Goal: Task Accomplishment & Management: Use online tool/utility

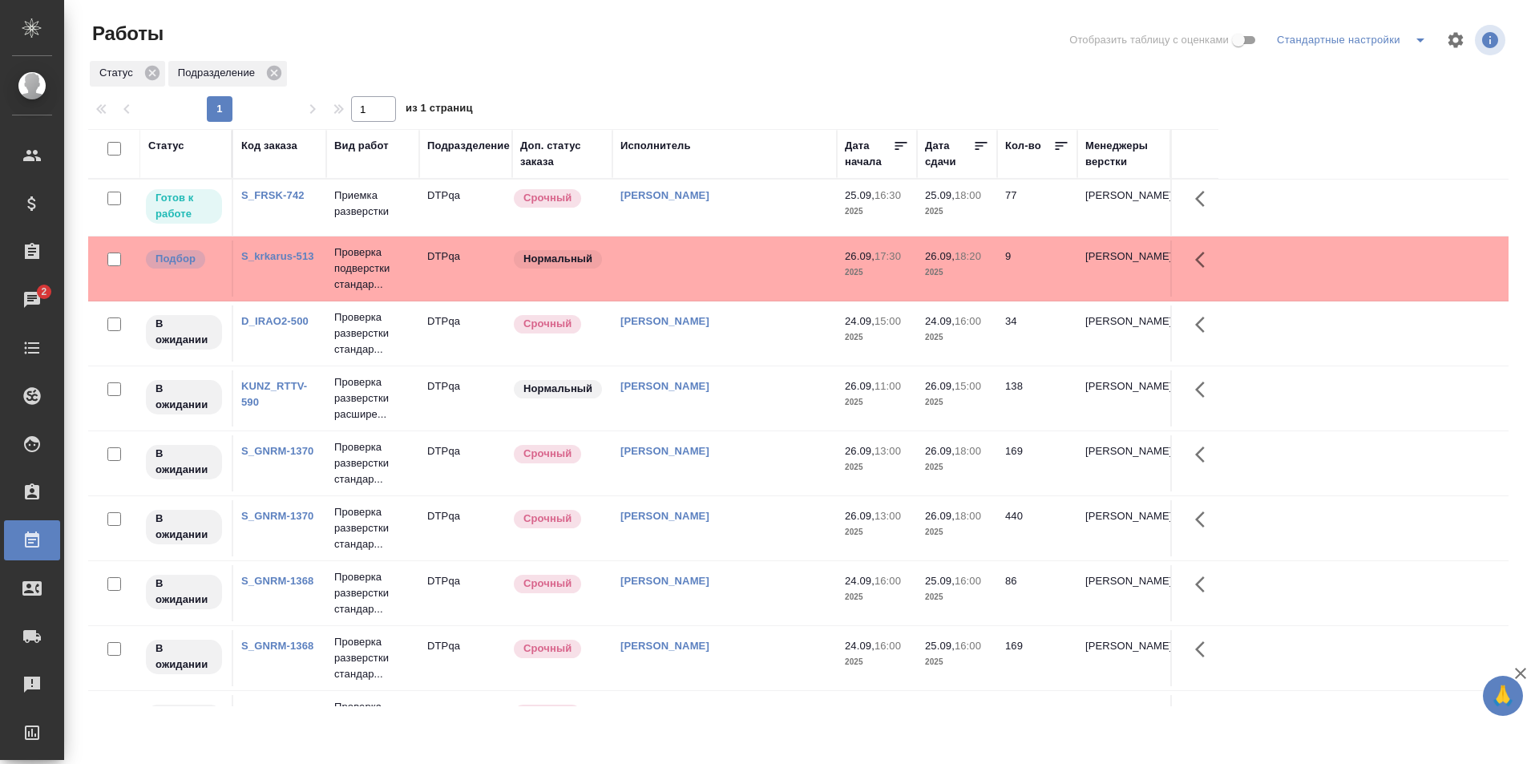
click at [769, 218] on td "[PERSON_NAME]" at bounding box center [724, 208] width 224 height 56
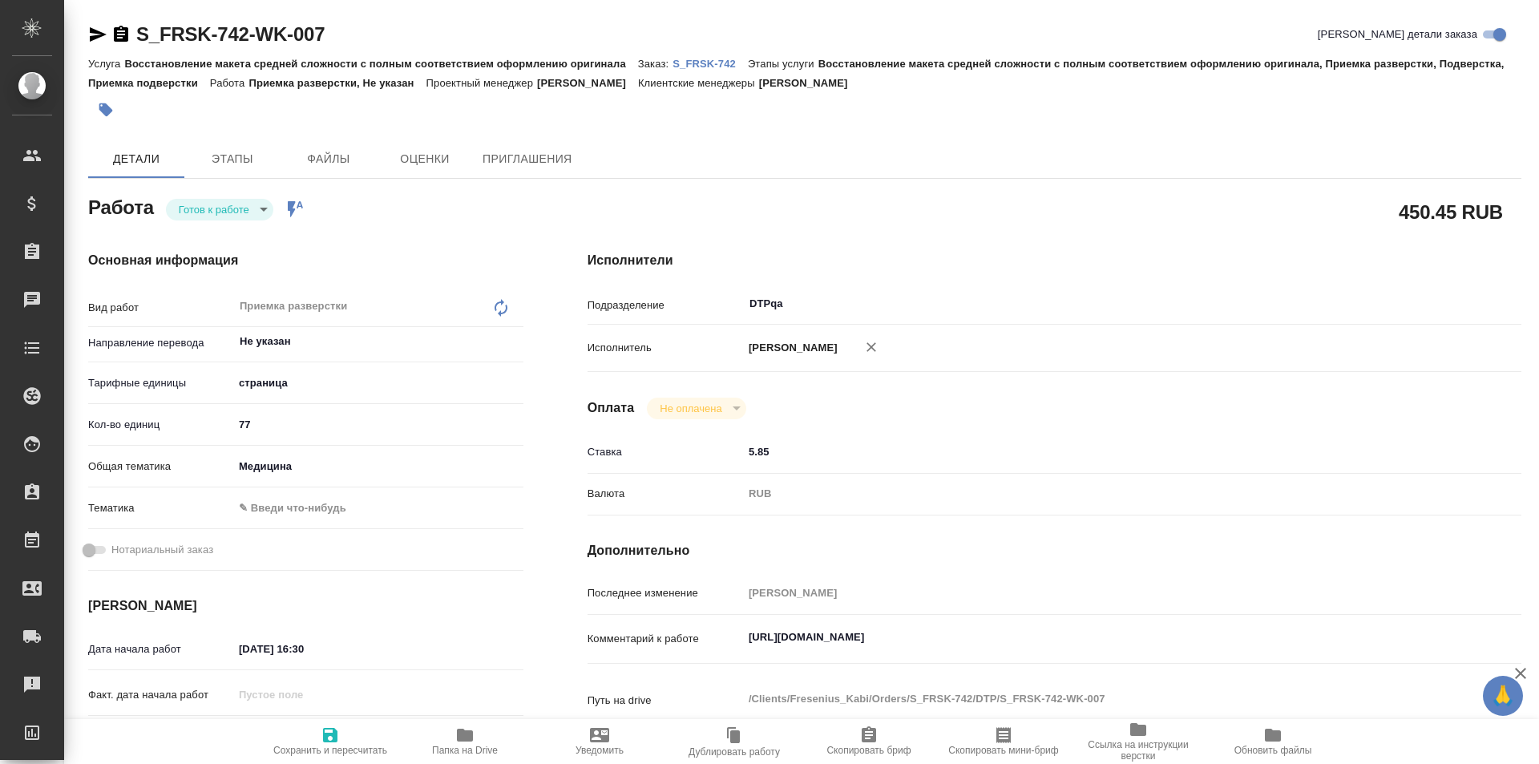
type textarea "x"
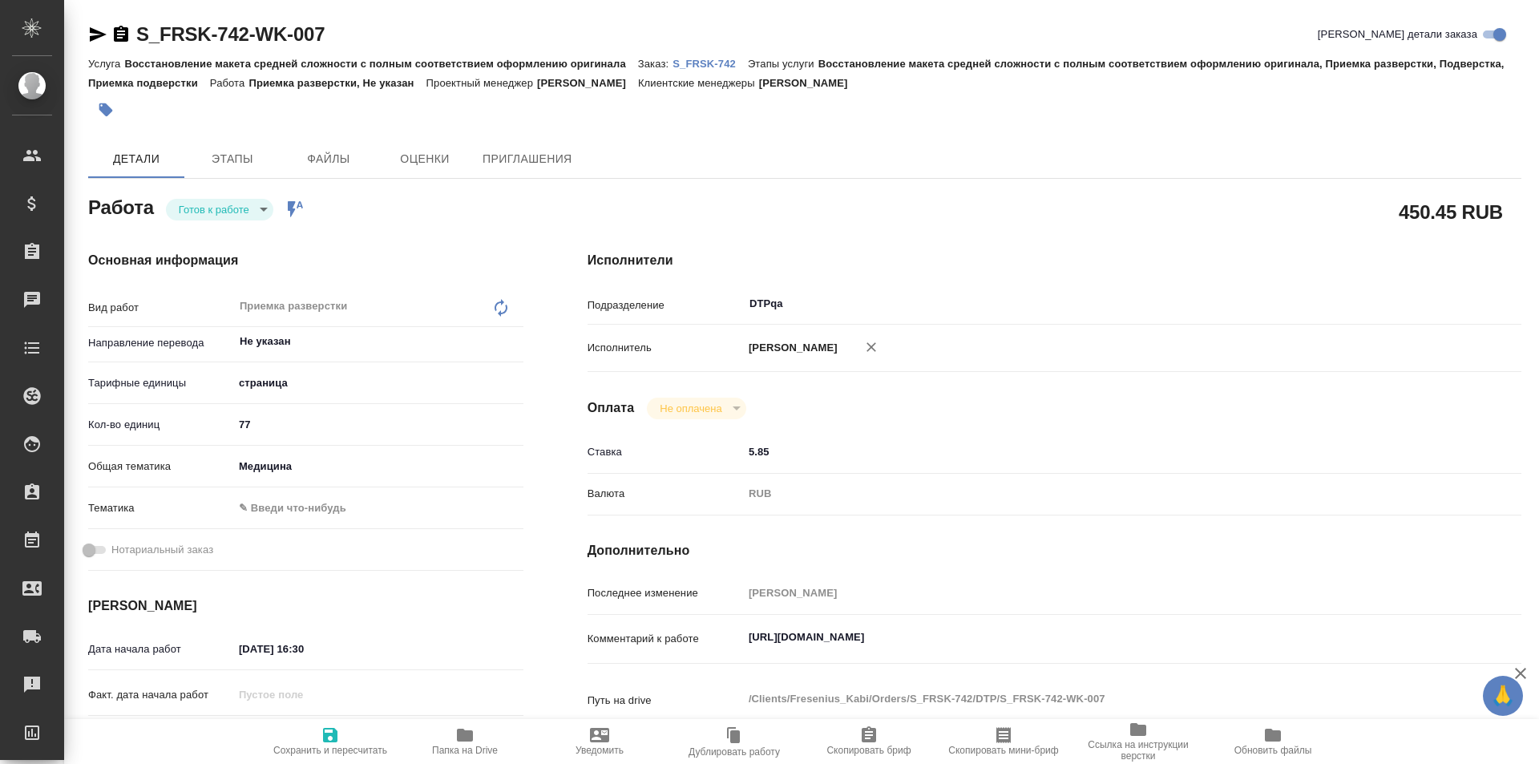
type textarea "x"
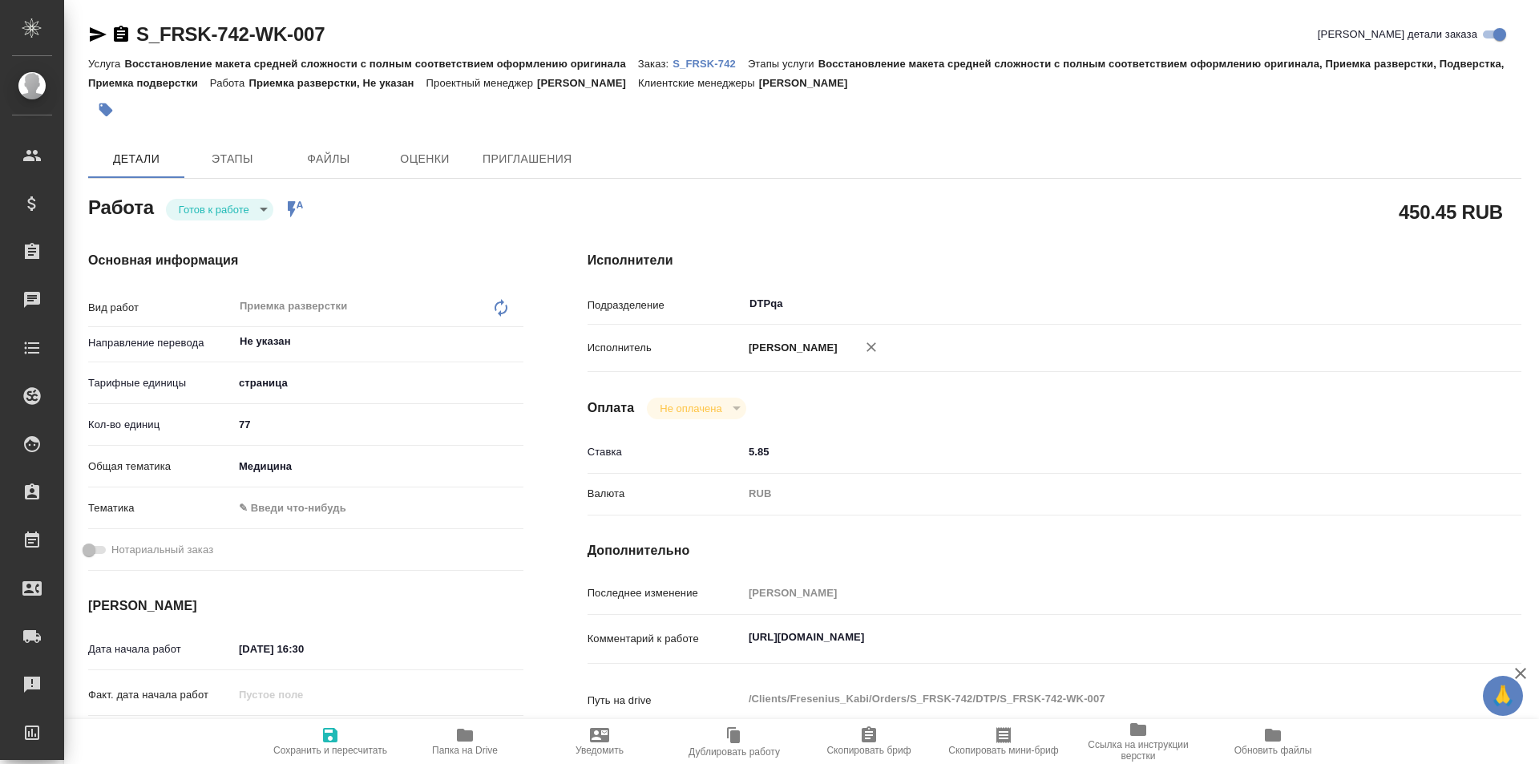
type textarea "x"
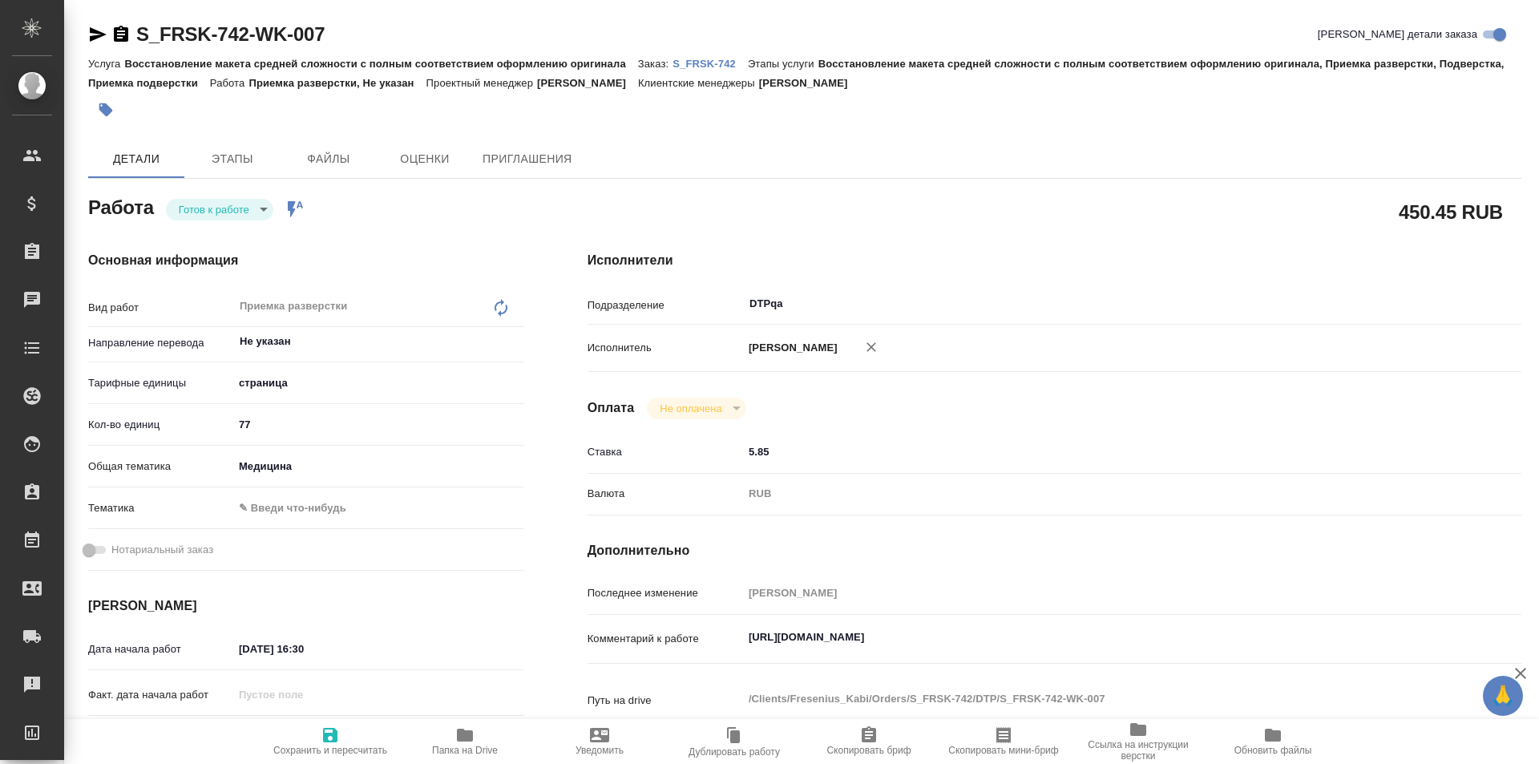
type textarea "x"
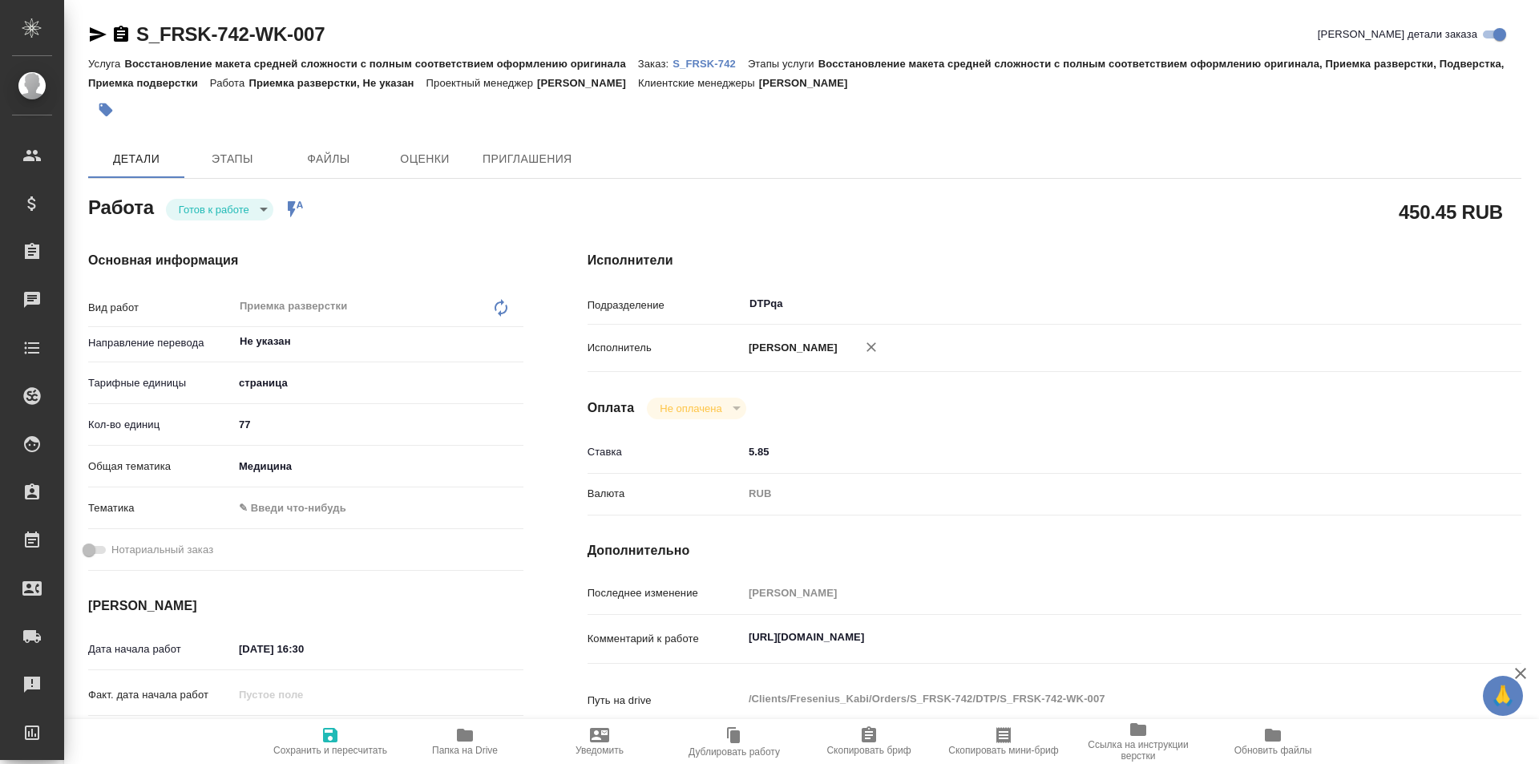
type textarea "x"
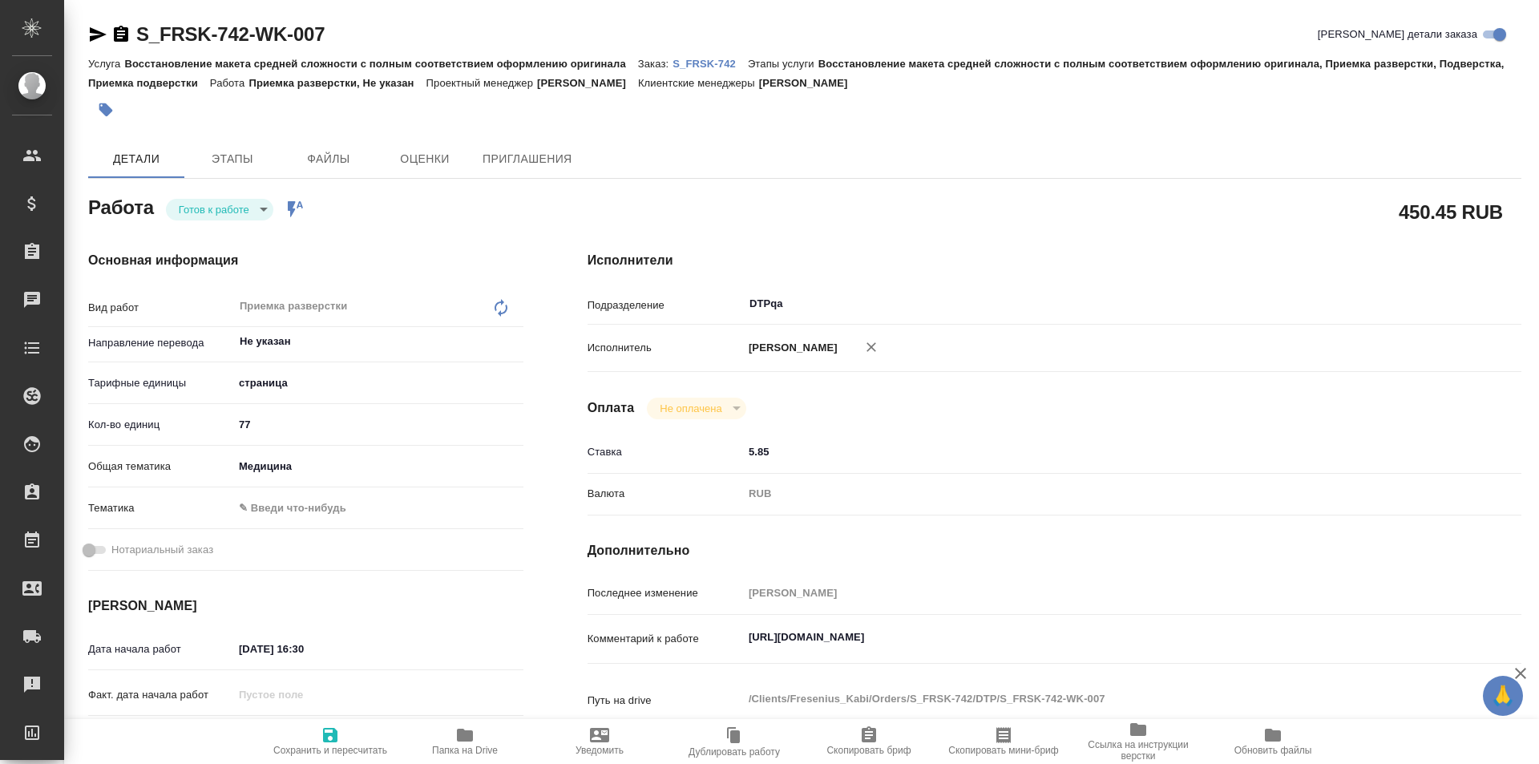
type textarea "x"
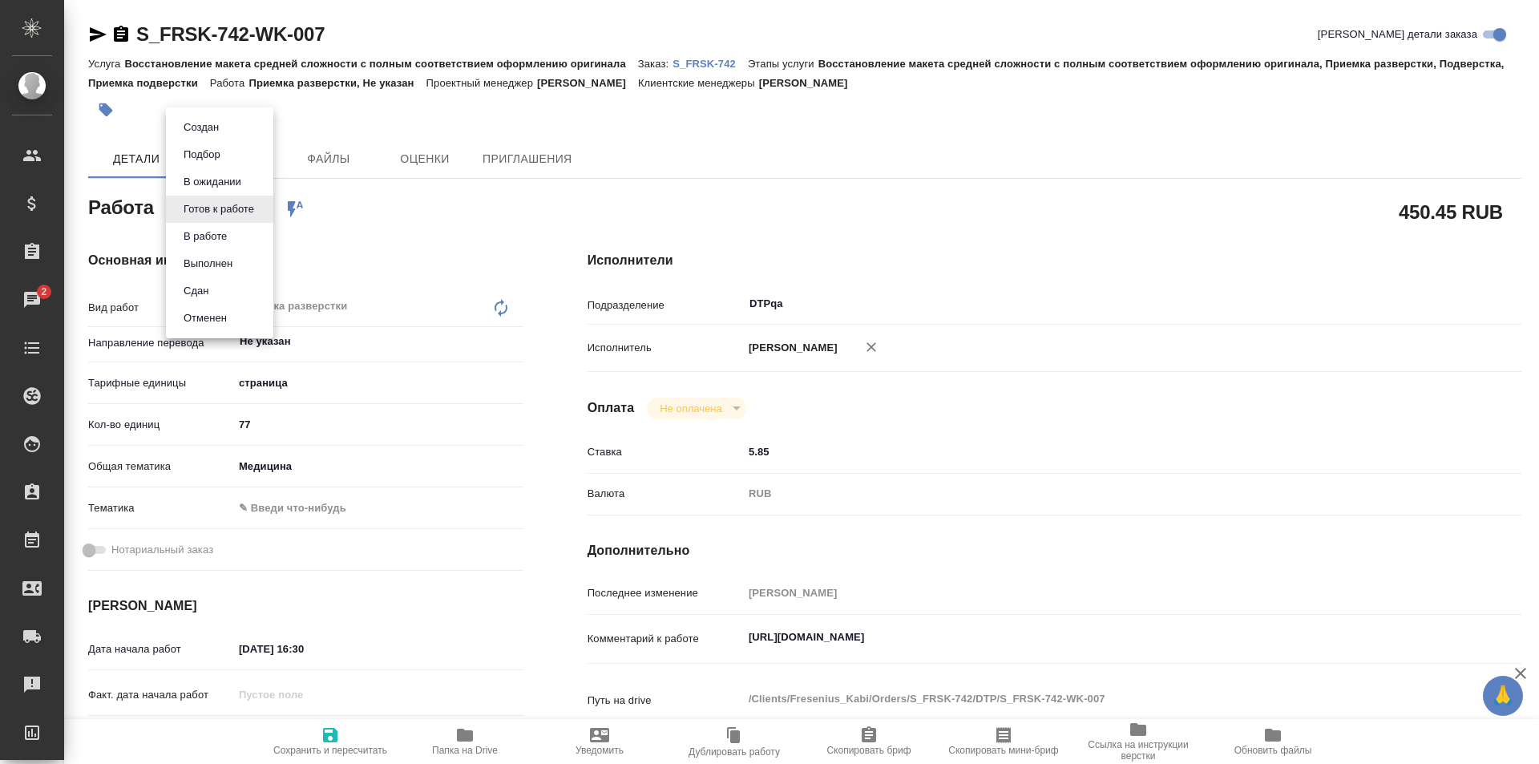
click at [247, 212] on body "🙏 .cls-1 fill:#fff; AWATERA Ismagilova Diana Клиенты Спецификации Заказы 2 Чаты…" at bounding box center [769, 382] width 1539 height 764
click at [233, 232] on li "В работе" at bounding box center [219, 236] width 107 height 27
type textarea "x"
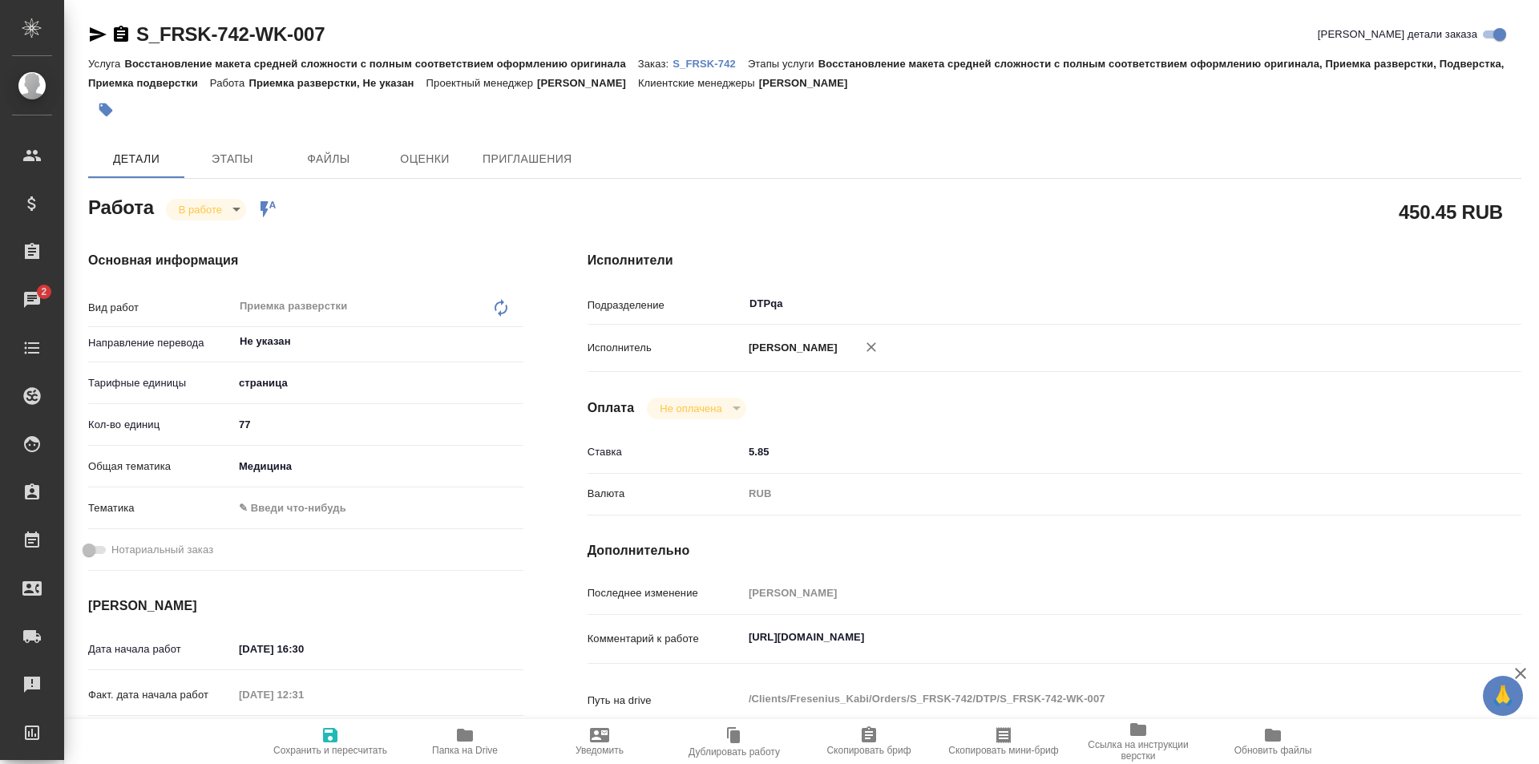
type textarea "x"
drag, startPoint x: 333, startPoint y: 39, endPoint x: 133, endPoint y: 29, distance: 199.9
click at [131, 29] on div "S_FRSK-742-WK-007 Кратко детали заказа" at bounding box center [804, 35] width 1433 height 26
type textarea "x"
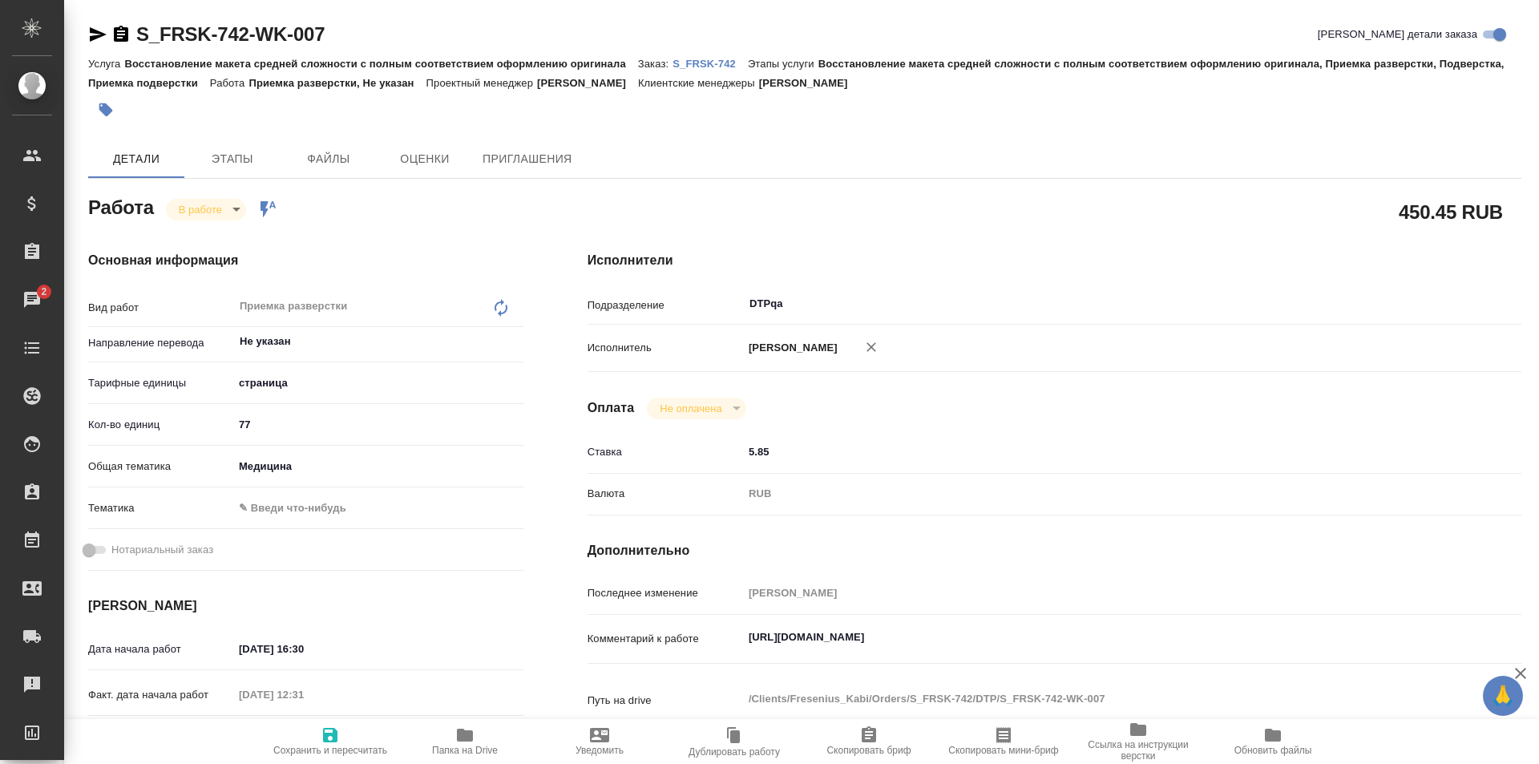
type textarea "x"
drag, startPoint x: 322, startPoint y: 35, endPoint x: 157, endPoint y: 32, distance: 165.2
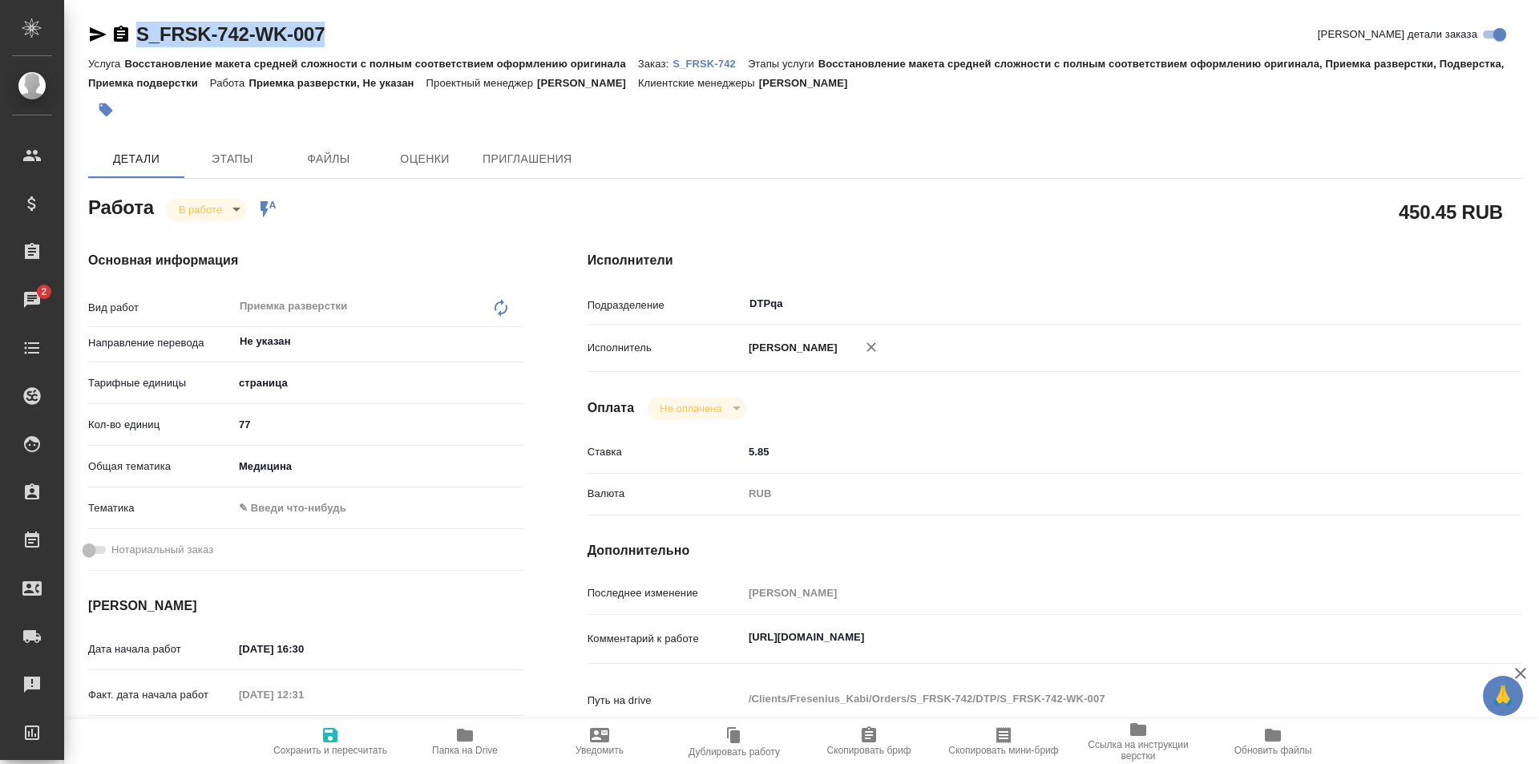
click at [135, 33] on div "S_FRSK-742-WK-007 Кратко детали заказа" at bounding box center [804, 35] width 1433 height 26
copy link "S_FRSK-742-WK-007"
drag, startPoint x: 1066, startPoint y: 645, endPoint x: 704, endPoint y: 651, distance: 362.3
click at [704, 651] on div "Комментарий к работе https://tera.awatera.com/Work/68d2a3da5d9582c873fece70/ x" at bounding box center [1055, 639] width 934 height 37
type textarea "x"
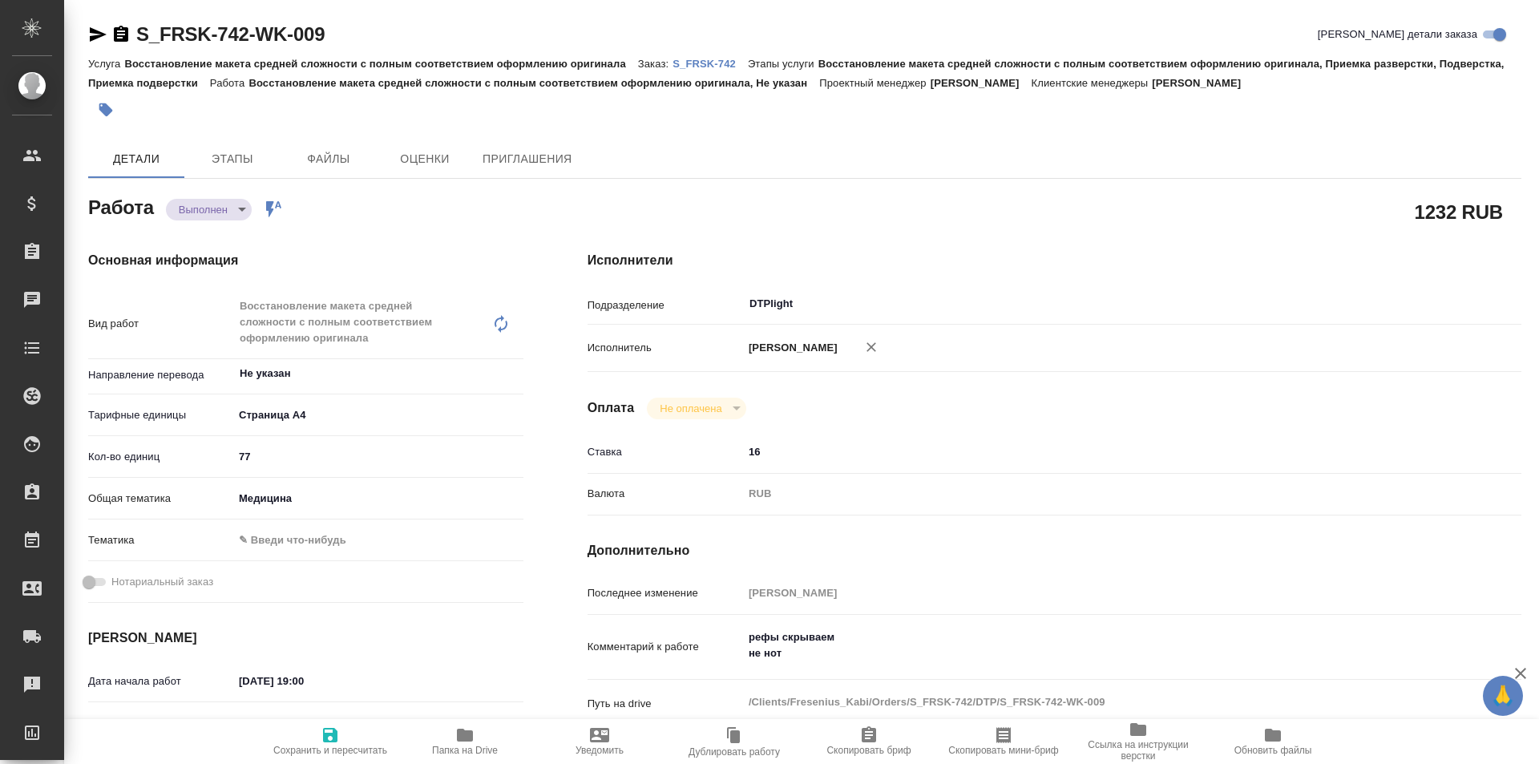
type textarea "x"
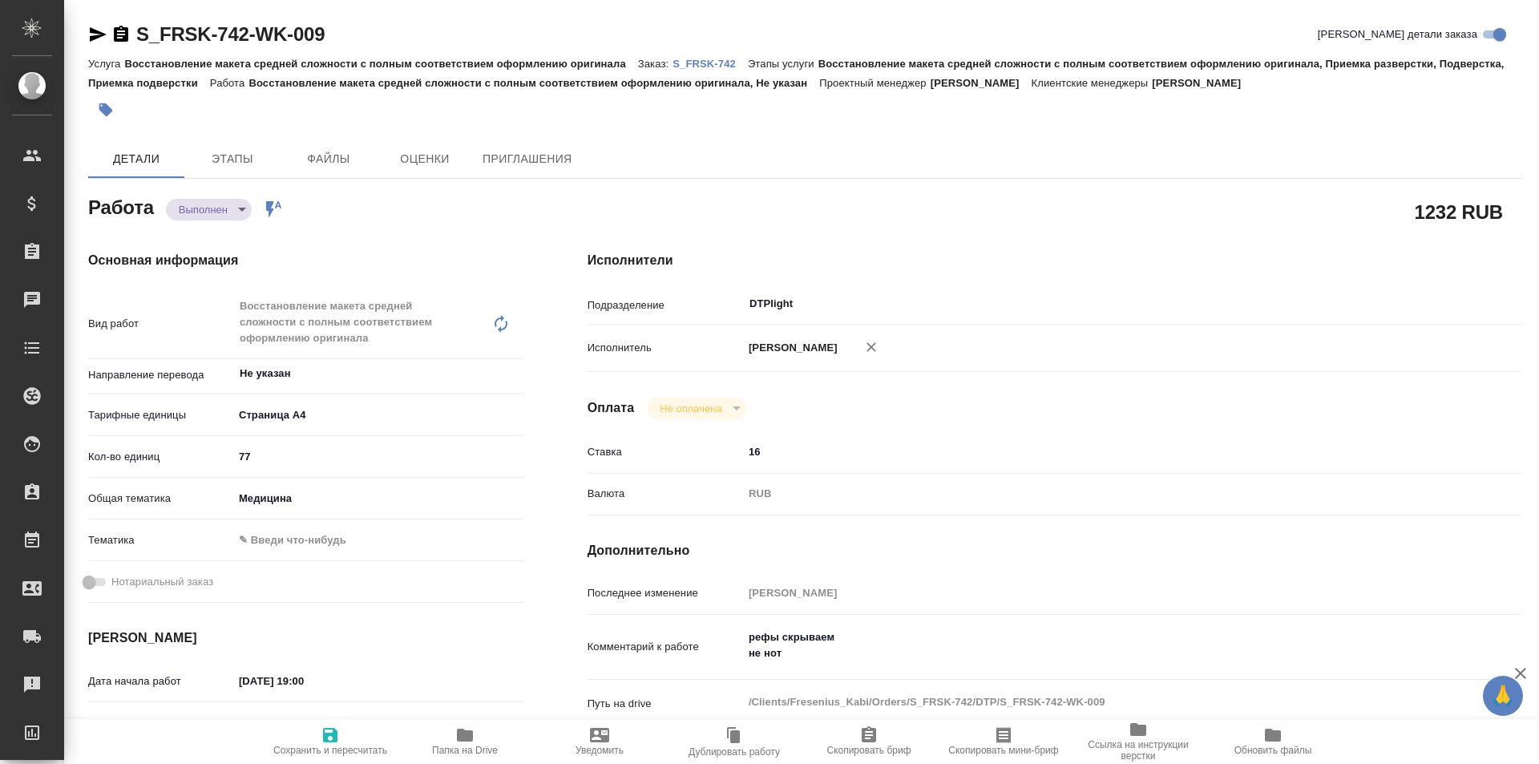
type textarea "x"
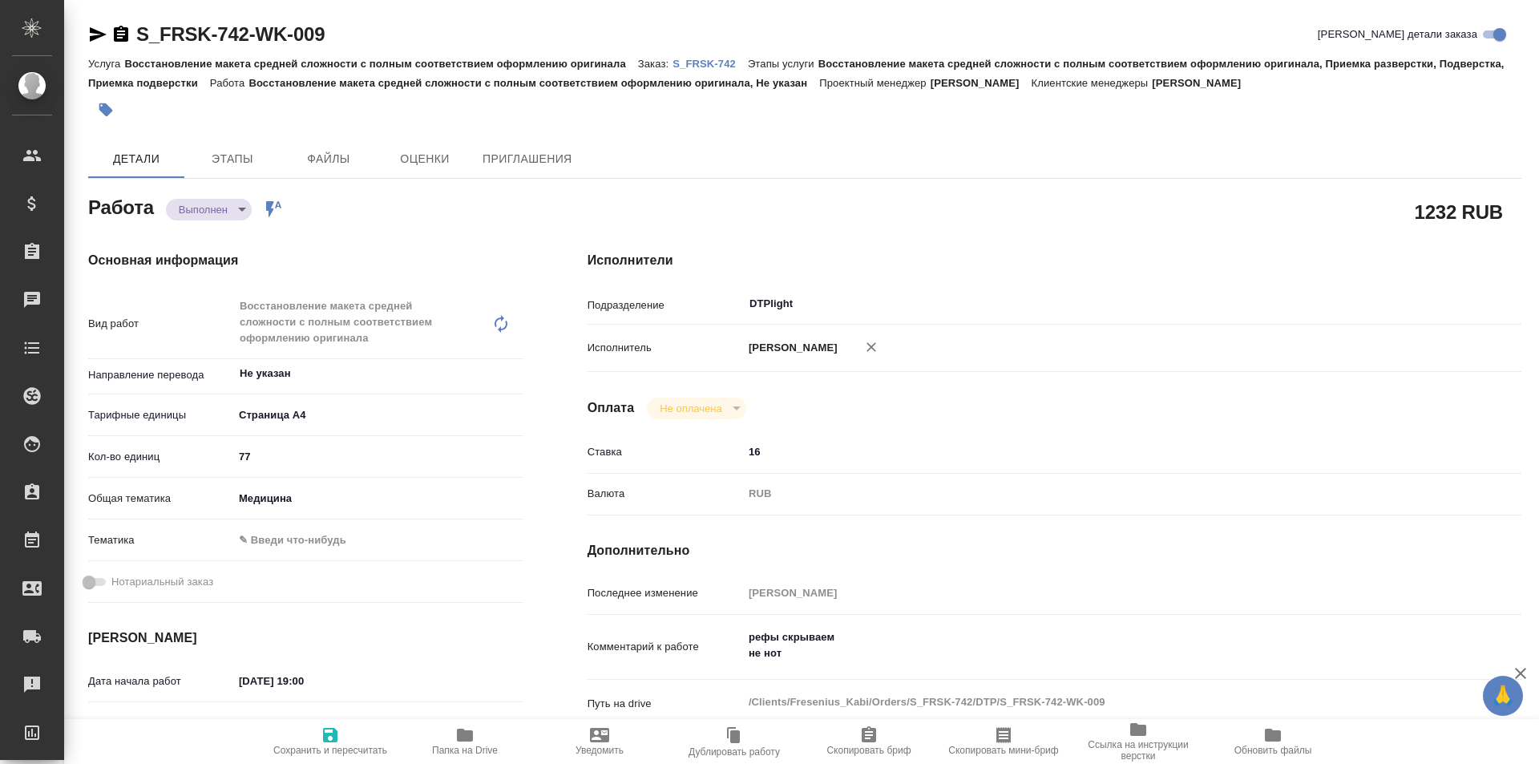
type textarea "x"
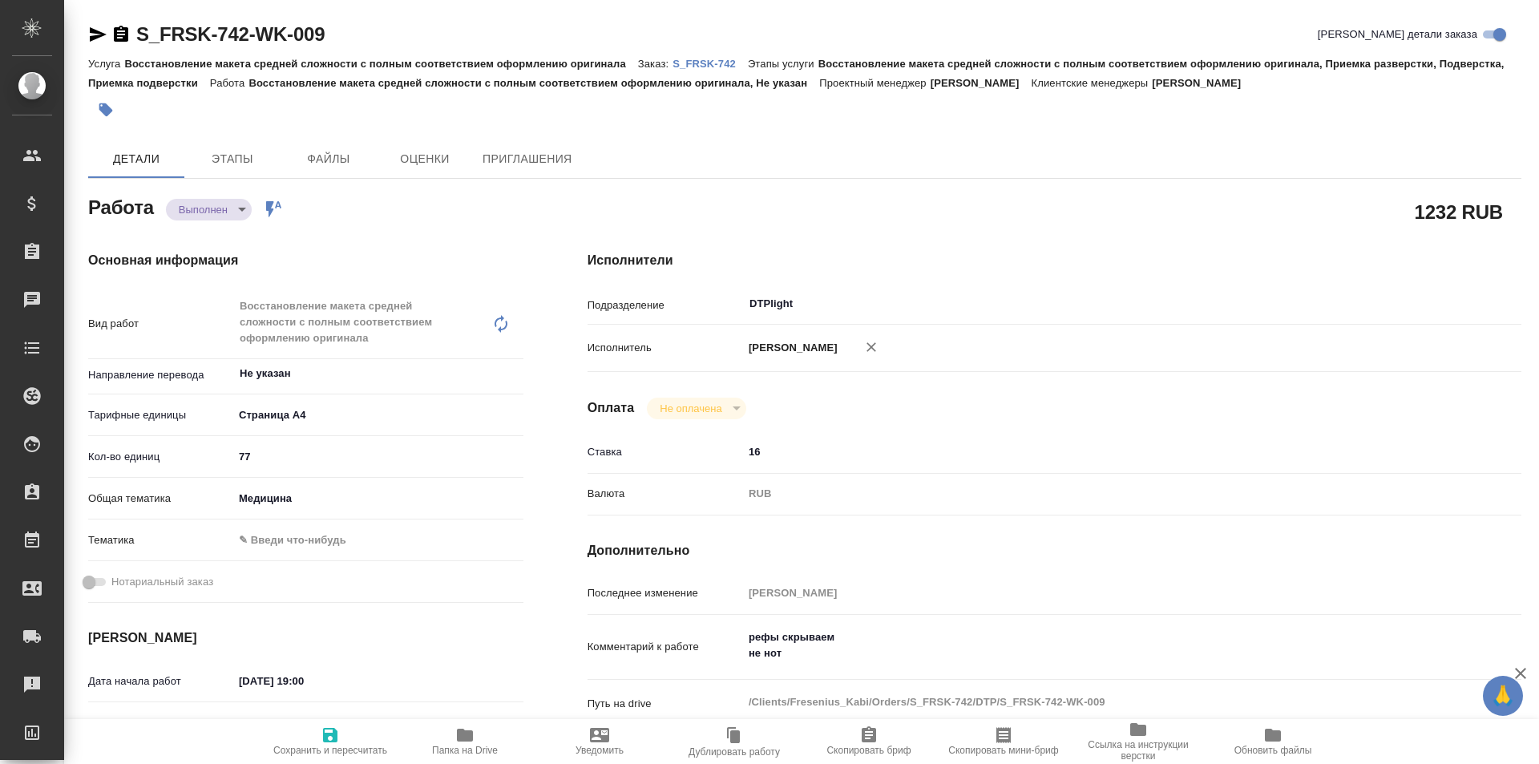
type textarea "x"
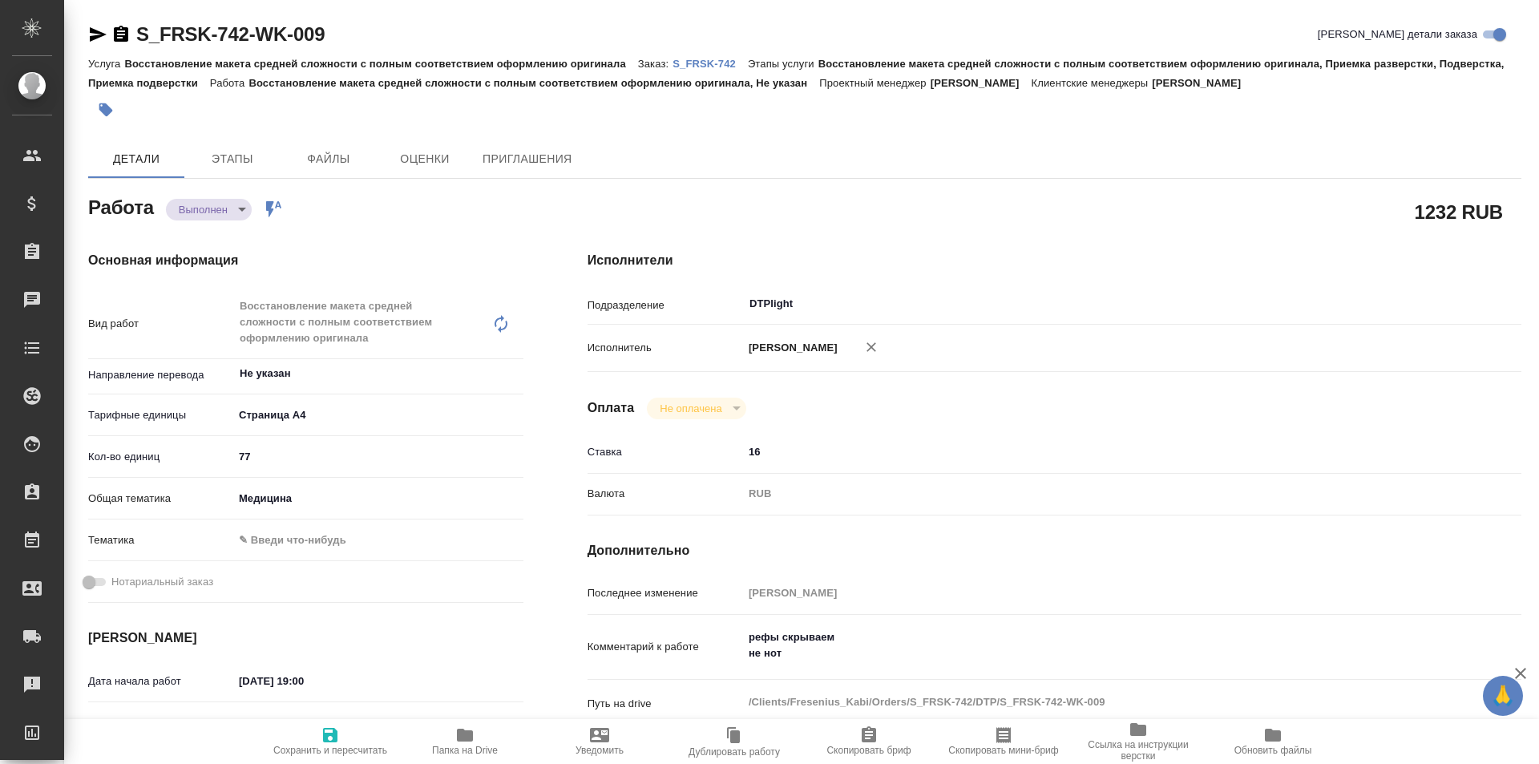
type textarea "x"
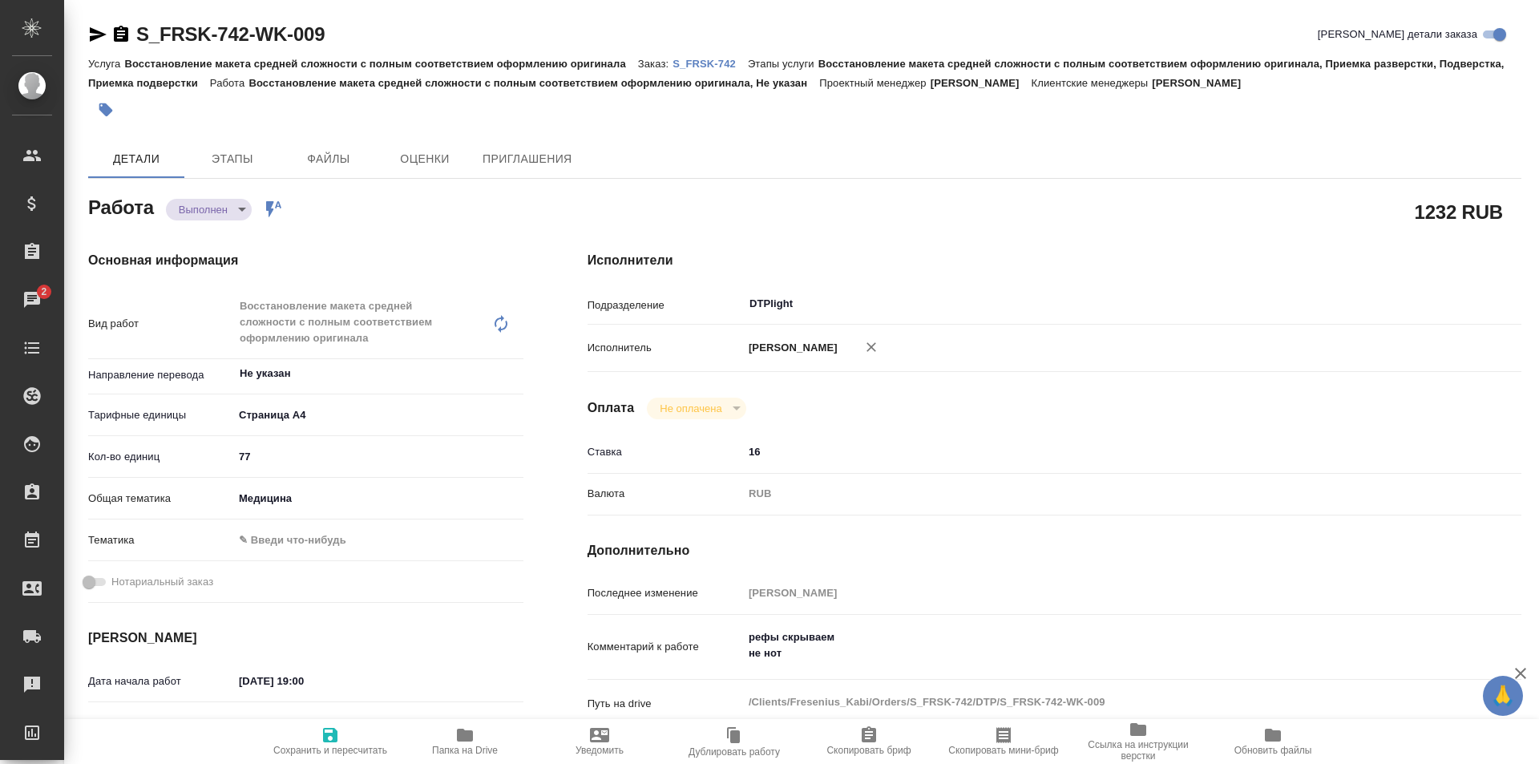
click at [468, 741] on icon "button" at bounding box center [465, 735] width 16 height 13
